Goal: Register for event/course

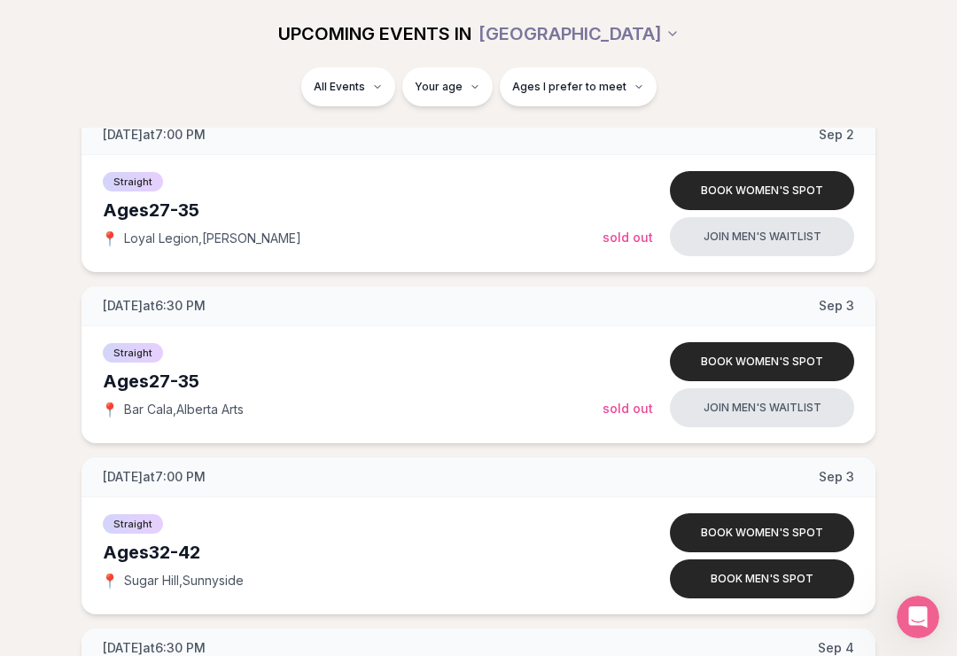
scroll to position [3334, 0]
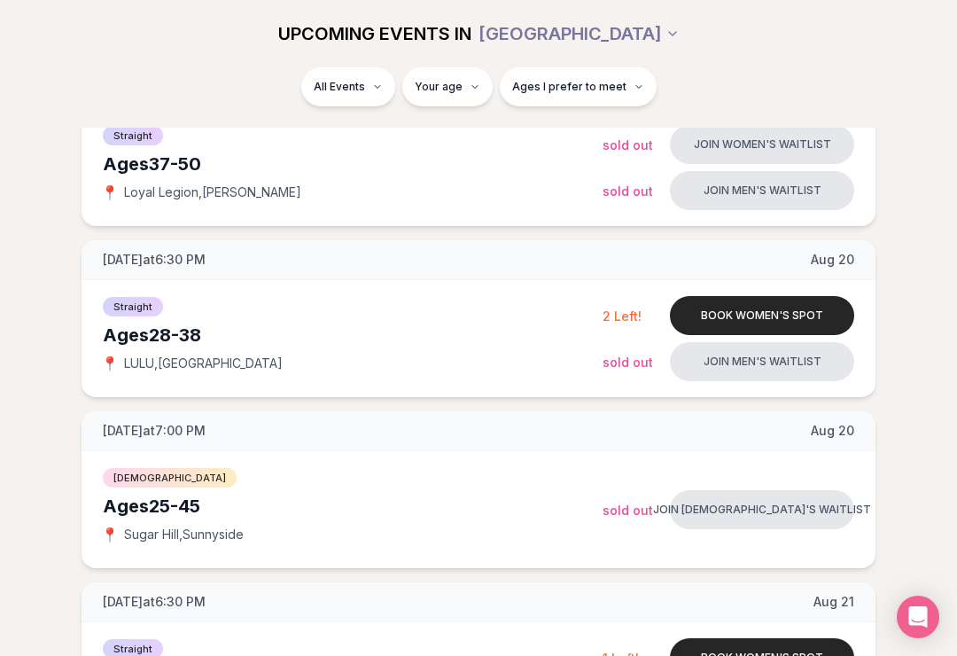
scroll to position [667, 0]
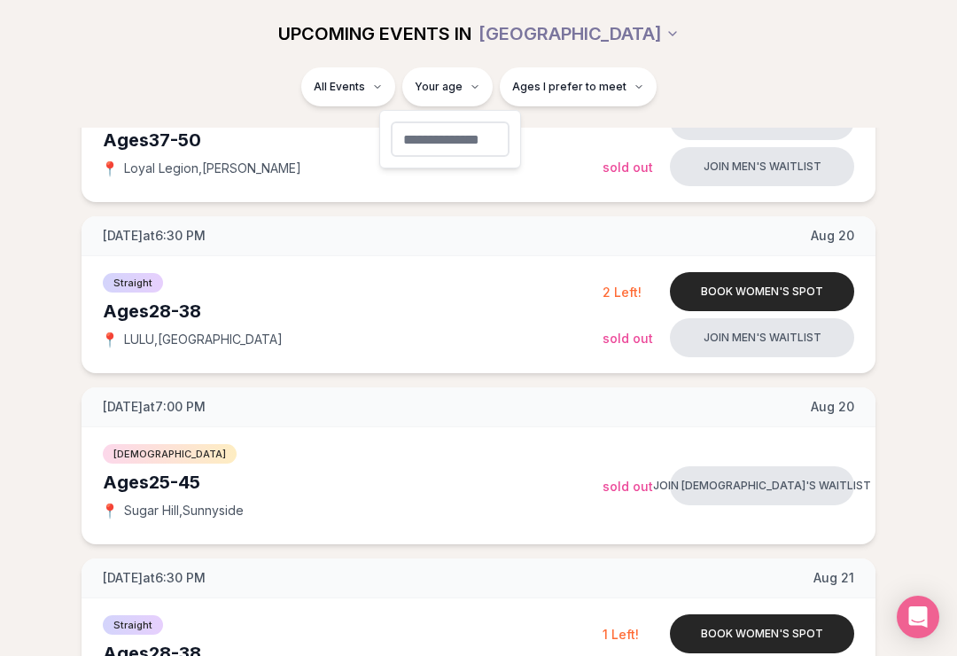
type input "**"
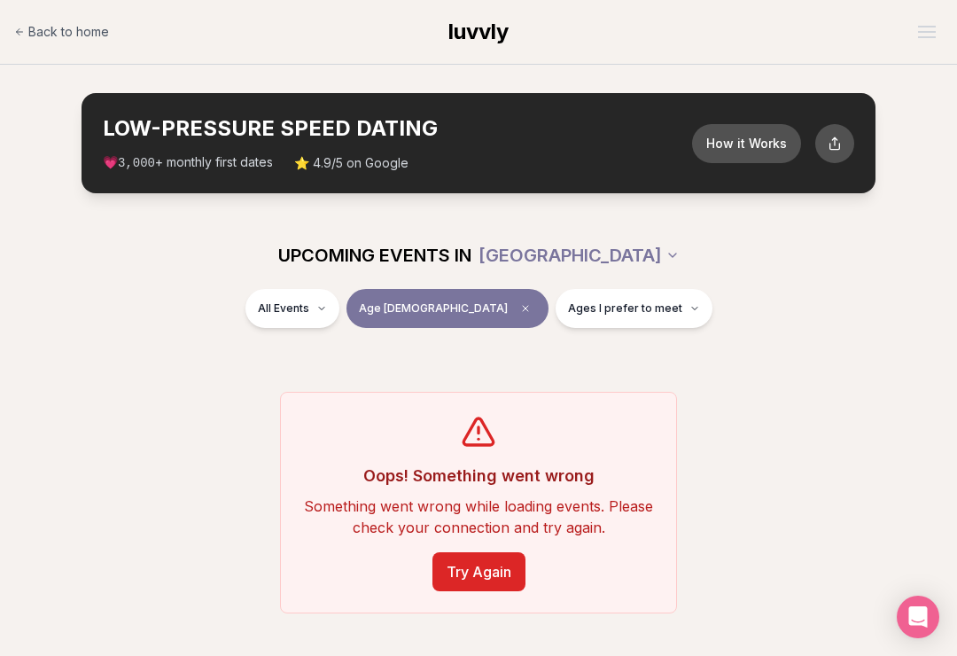
scroll to position [3, 0]
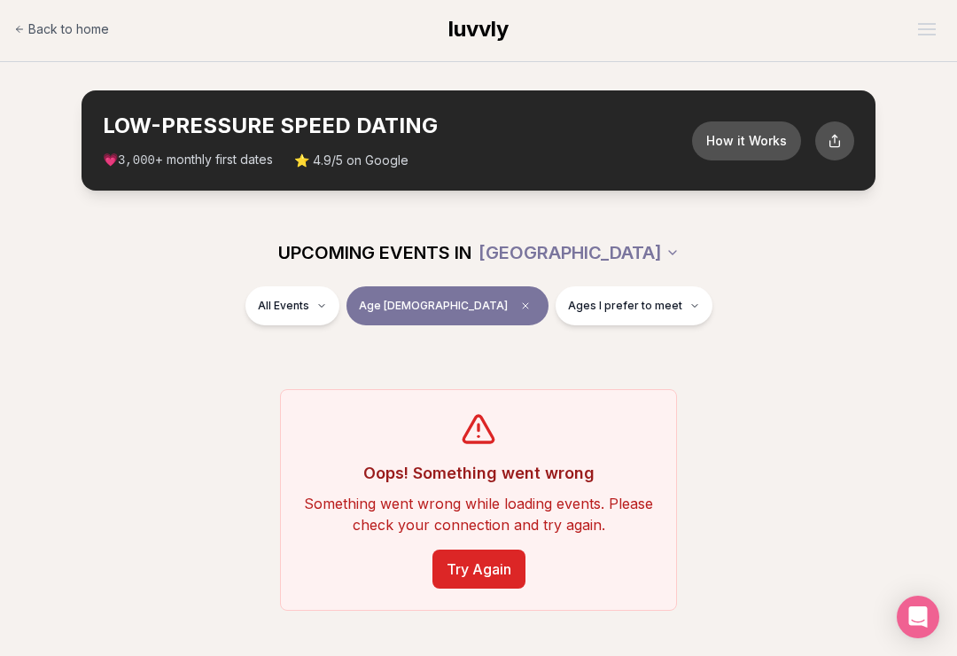
click at [756, 143] on button "How it Works" at bounding box center [746, 140] width 109 height 39
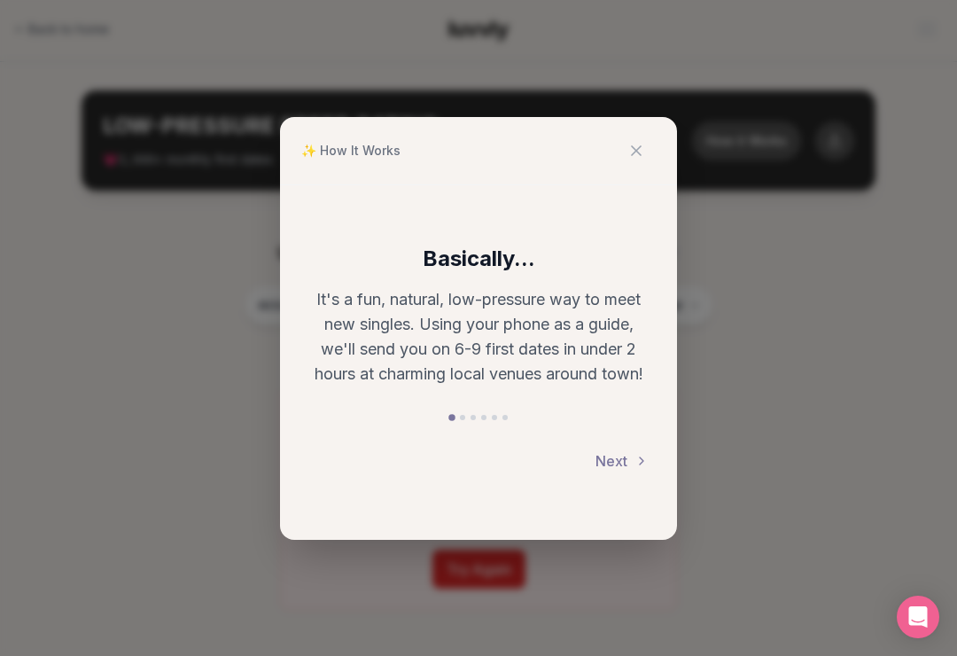
click at [621, 459] on button "Next" at bounding box center [622, 460] width 53 height 39
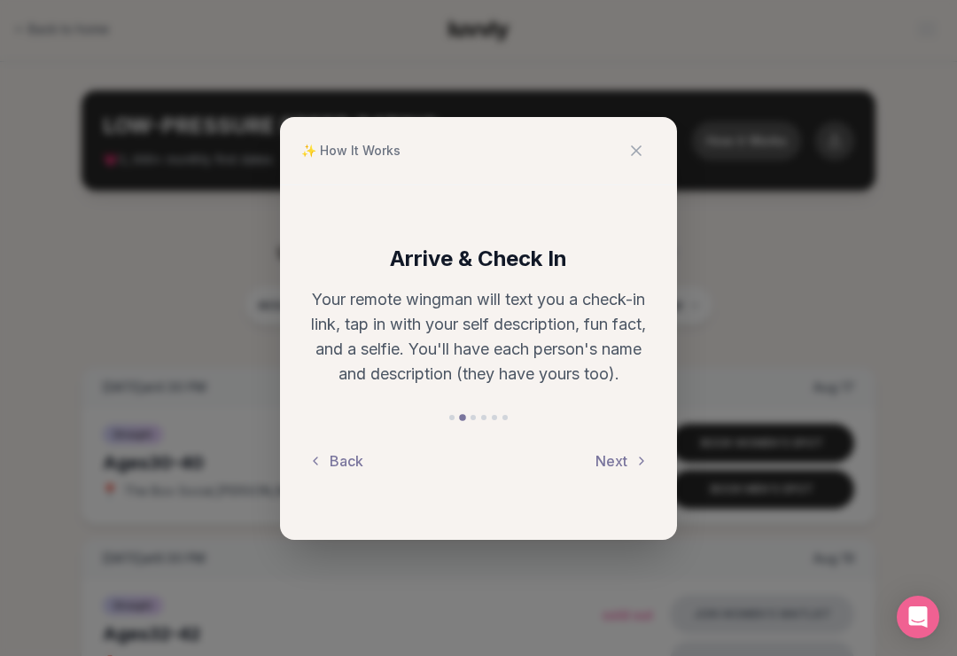
click at [628, 460] on button "Next" at bounding box center [622, 460] width 53 height 39
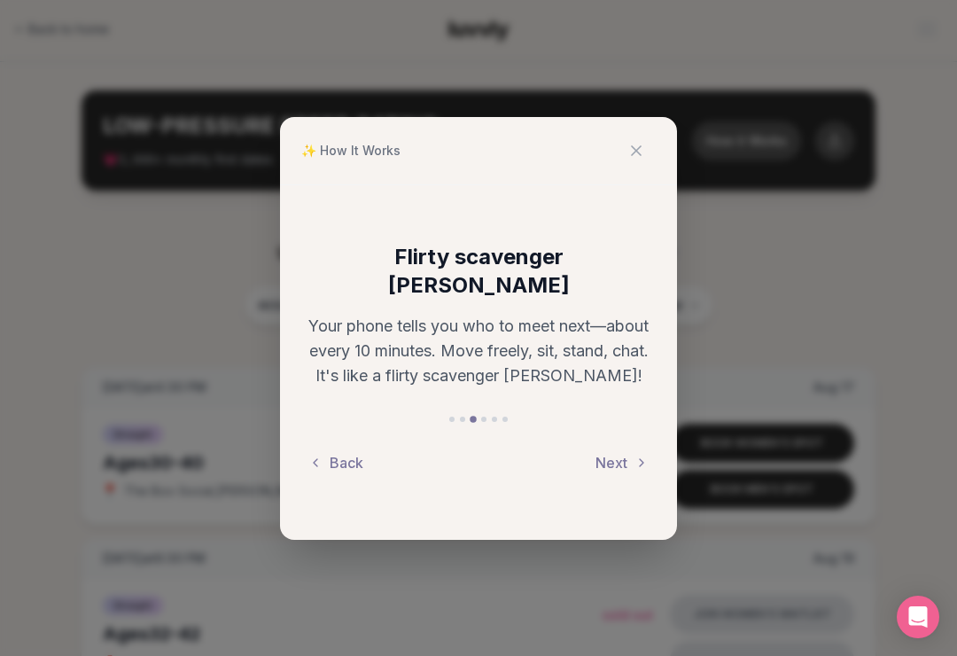
click at [630, 447] on button "Next" at bounding box center [622, 462] width 53 height 39
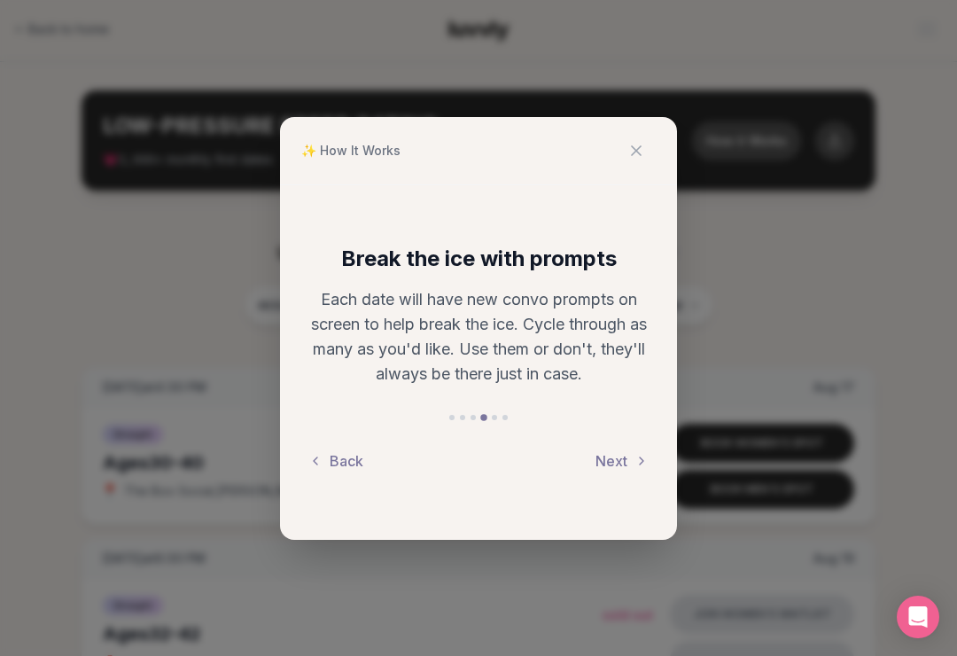
click at [618, 476] on button "Next" at bounding box center [622, 460] width 53 height 39
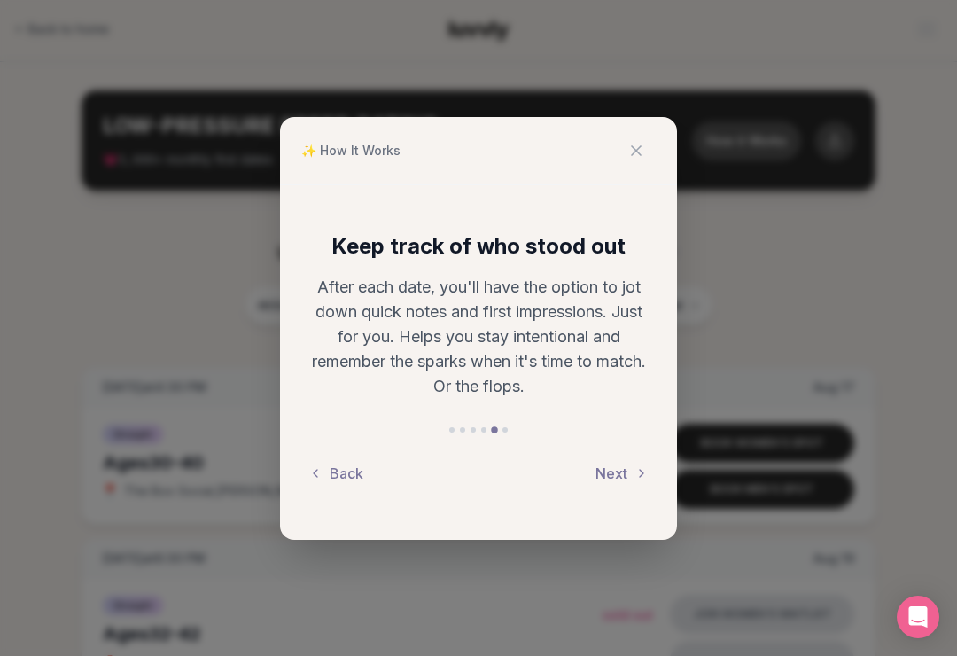
click at [628, 473] on button "Next" at bounding box center [622, 473] width 53 height 39
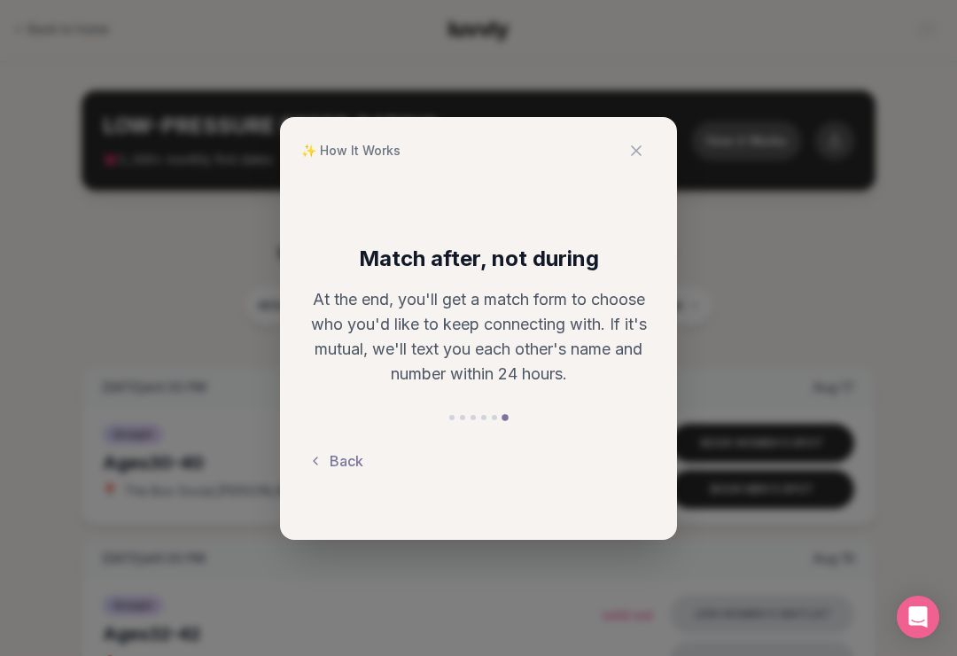
click at [636, 155] on icon at bounding box center [637, 151] width 18 height 18
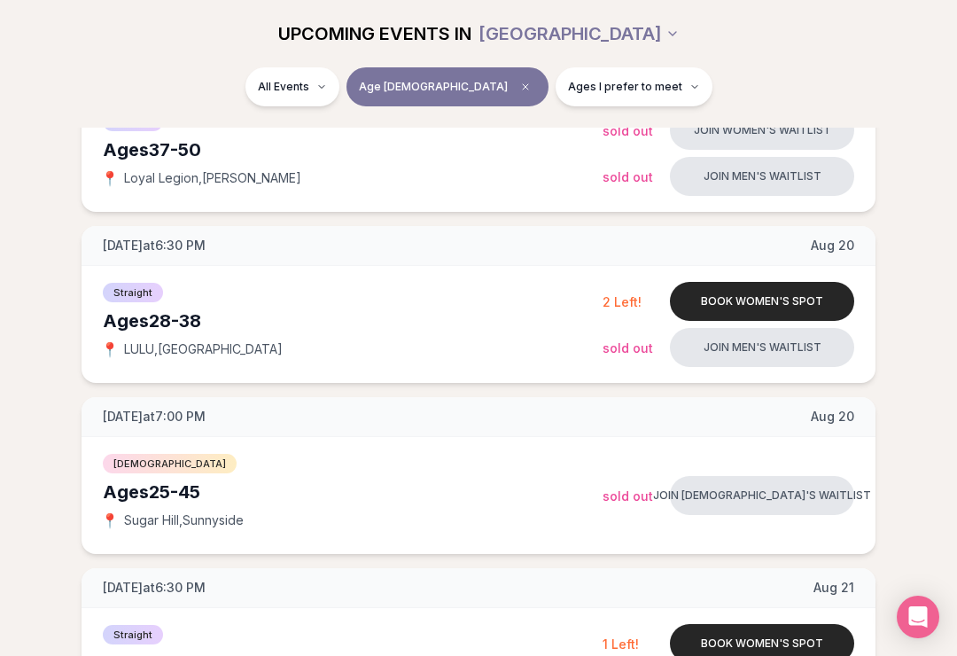
scroll to position [706, 0]
